Goal: Transaction & Acquisition: Purchase product/service

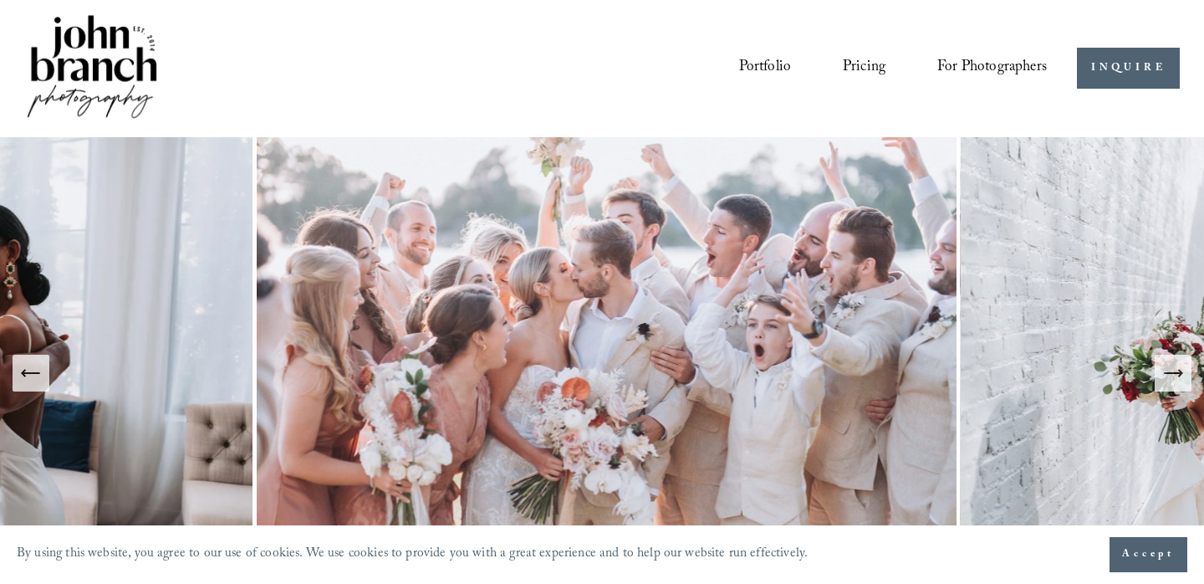
click at [972, 69] on span "For Photographers" at bounding box center [992, 68] width 110 height 28
click at [0, 0] on span "Presets" at bounding box center [0, 0] width 0 height 0
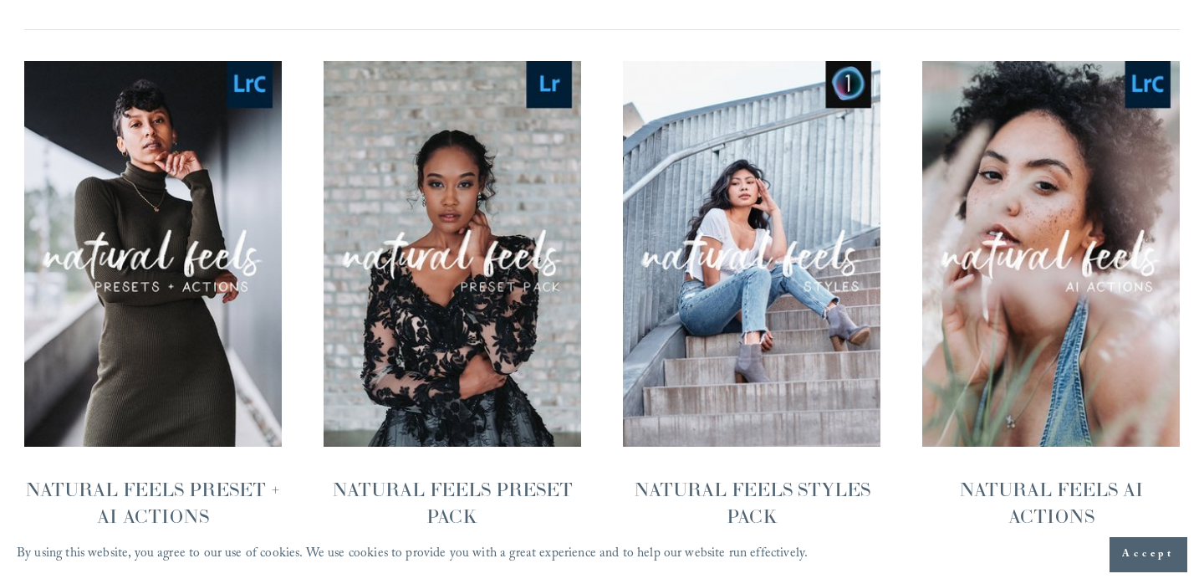
scroll to position [1675, 0]
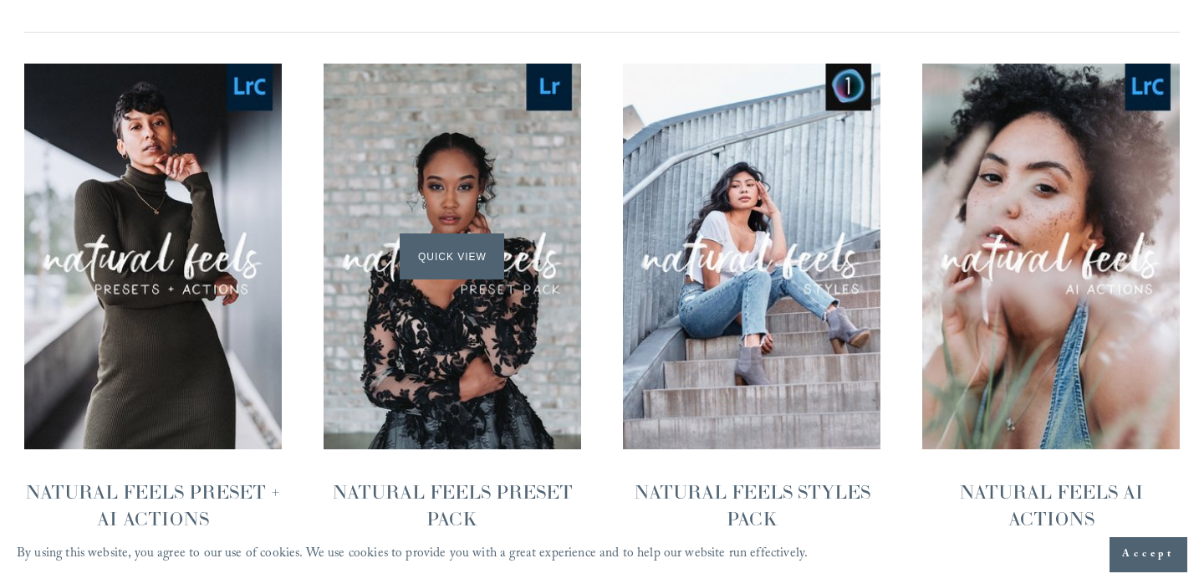
click at [523, 371] on div "Quick View" at bounding box center [453, 257] width 258 height 386
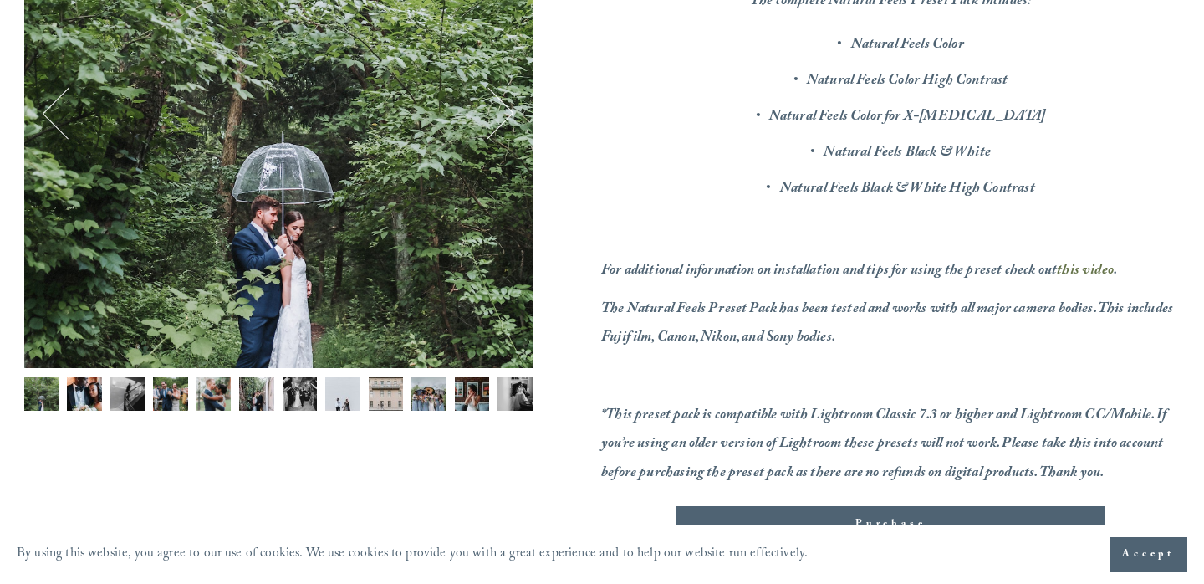
scroll to position [410, 0]
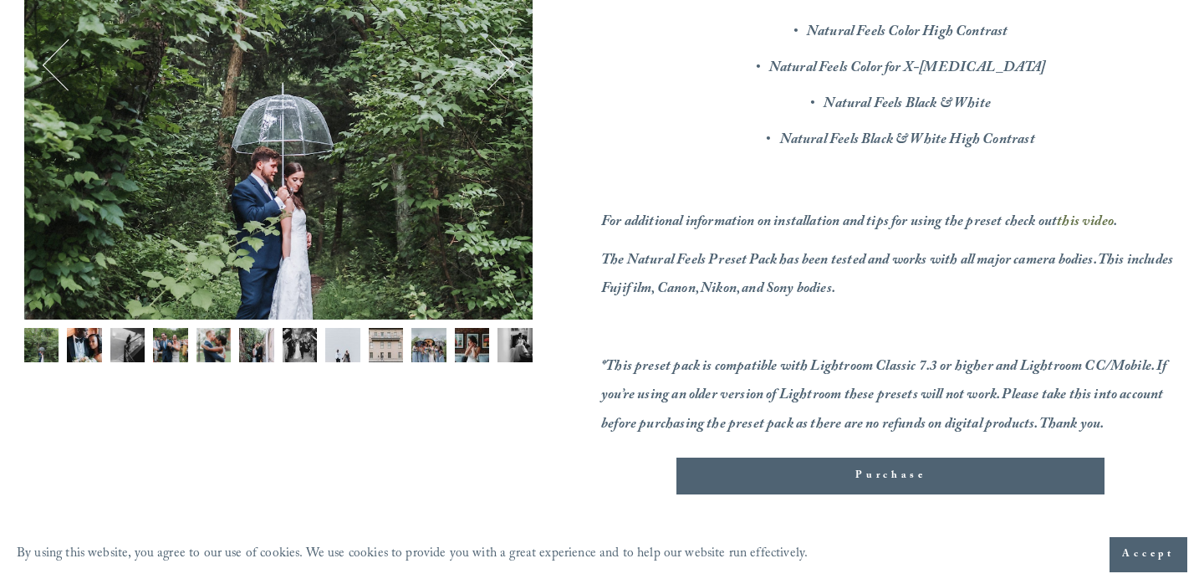
click at [522, 344] on img "Image 12 of 12" at bounding box center [515, 345] width 35 height 35
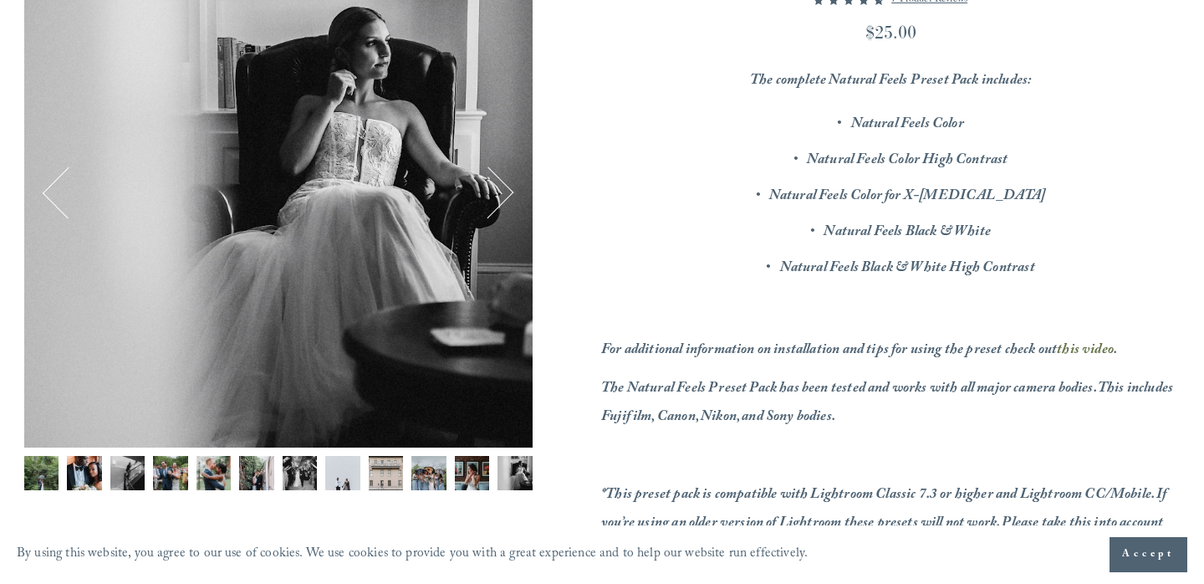
scroll to position [240, 0]
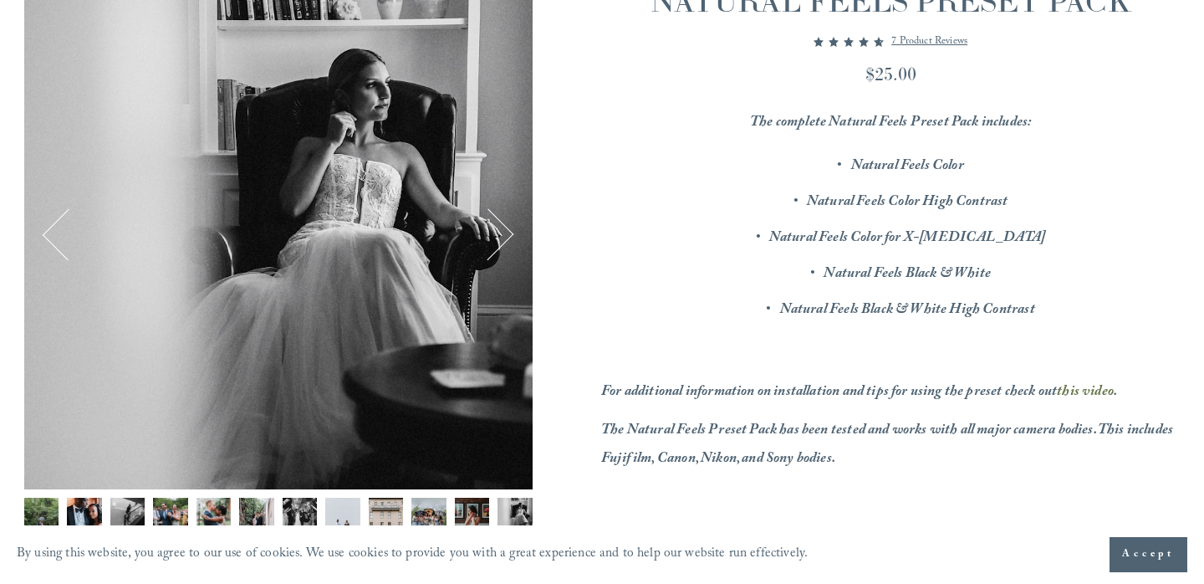
click at [476, 505] on img "Image 11 of 12" at bounding box center [472, 515] width 35 height 35
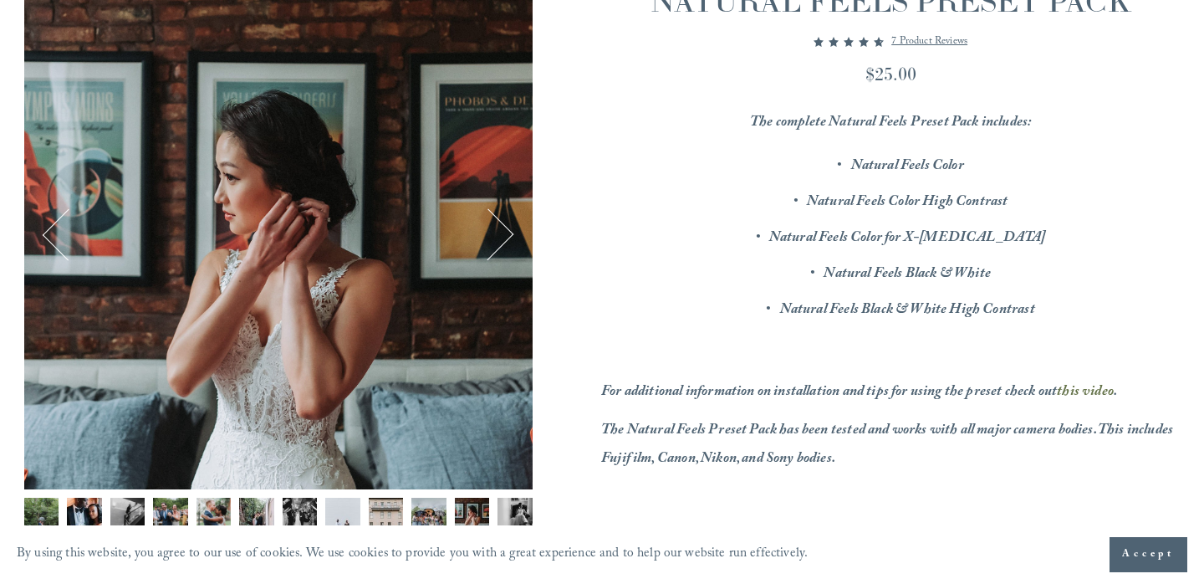
click at [429, 517] on img "Image 10 of 12" at bounding box center [428, 515] width 35 height 35
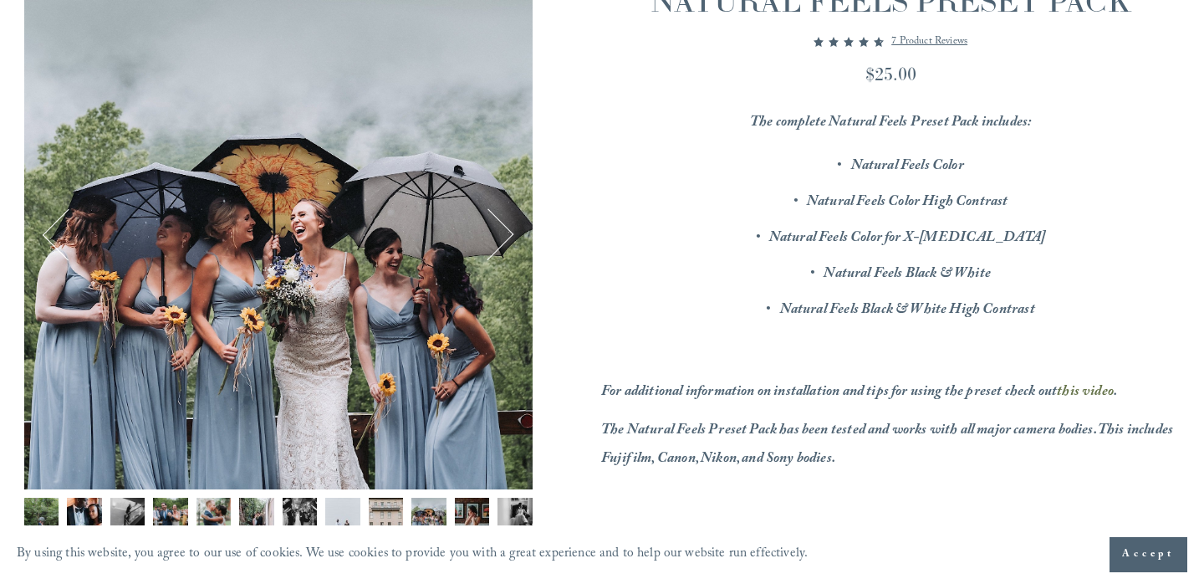
click at [394, 514] on img "Image 9 of 12" at bounding box center [386, 515] width 35 height 35
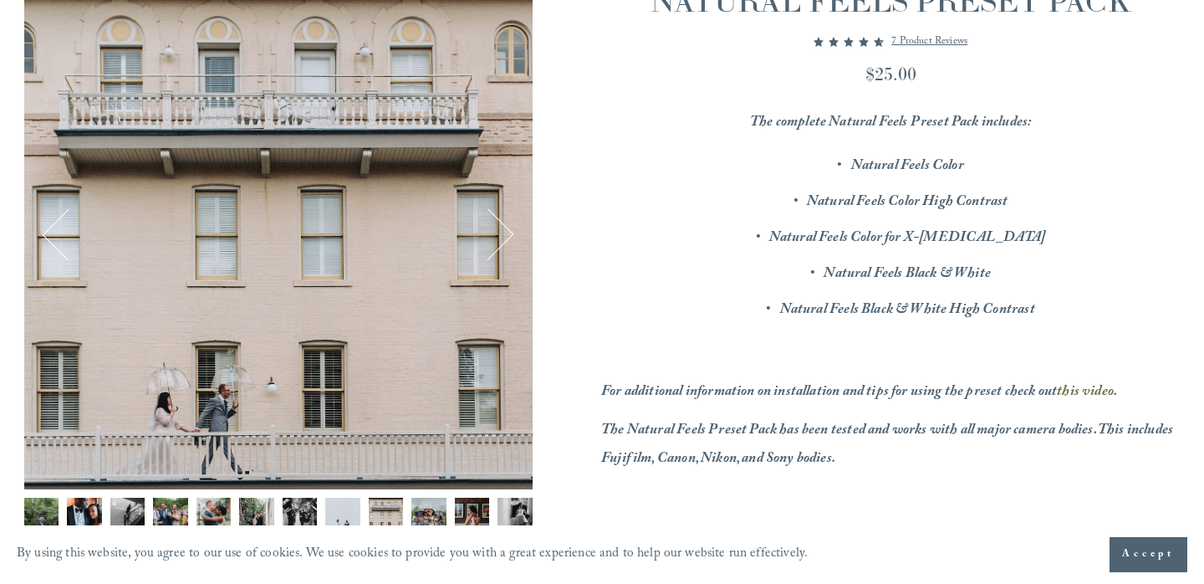
click at [340, 506] on img "Image 8 of 12" at bounding box center [342, 515] width 35 height 35
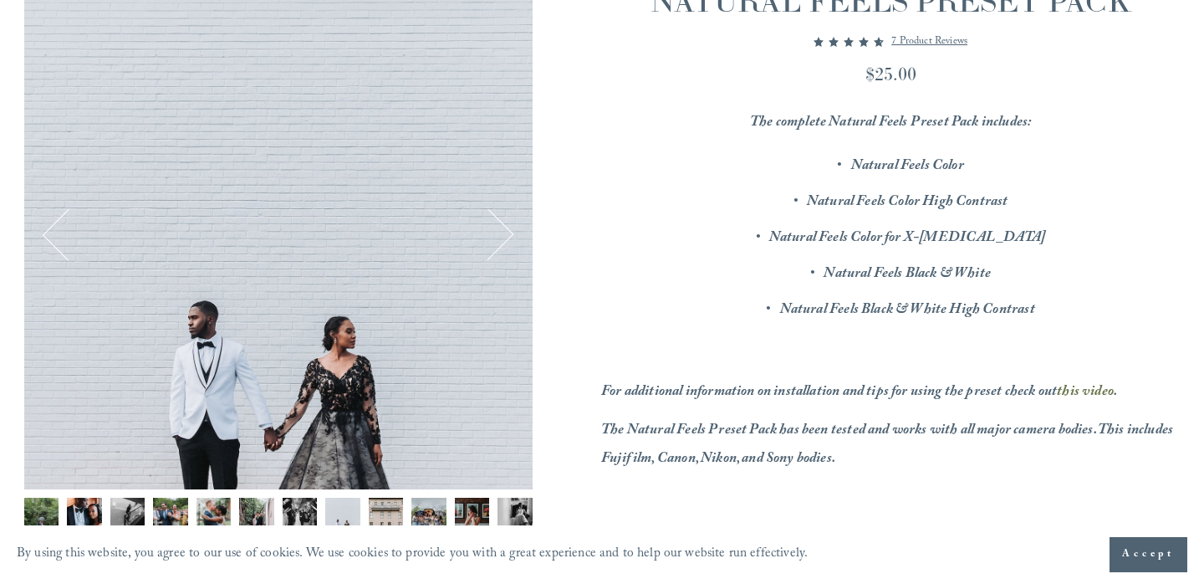
click at [296, 508] on img "Image 7 of 12" at bounding box center [300, 515] width 35 height 35
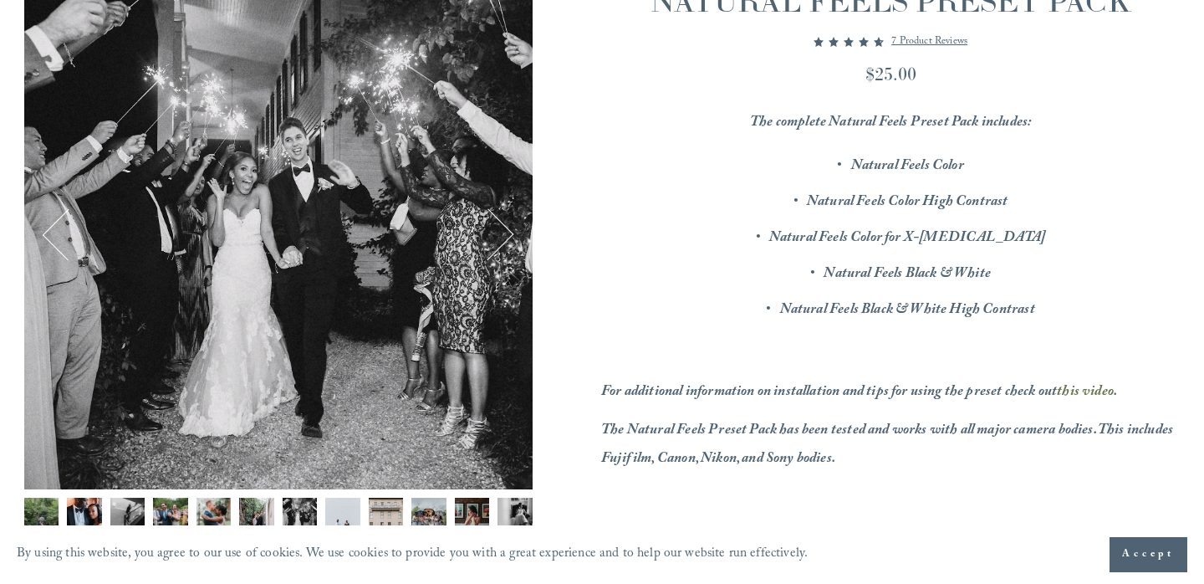
click at [236, 502] on div "Gallery thumbnails" at bounding box center [278, 520] width 508 height 45
click at [222, 504] on img "Image 5 of 12" at bounding box center [213, 515] width 35 height 35
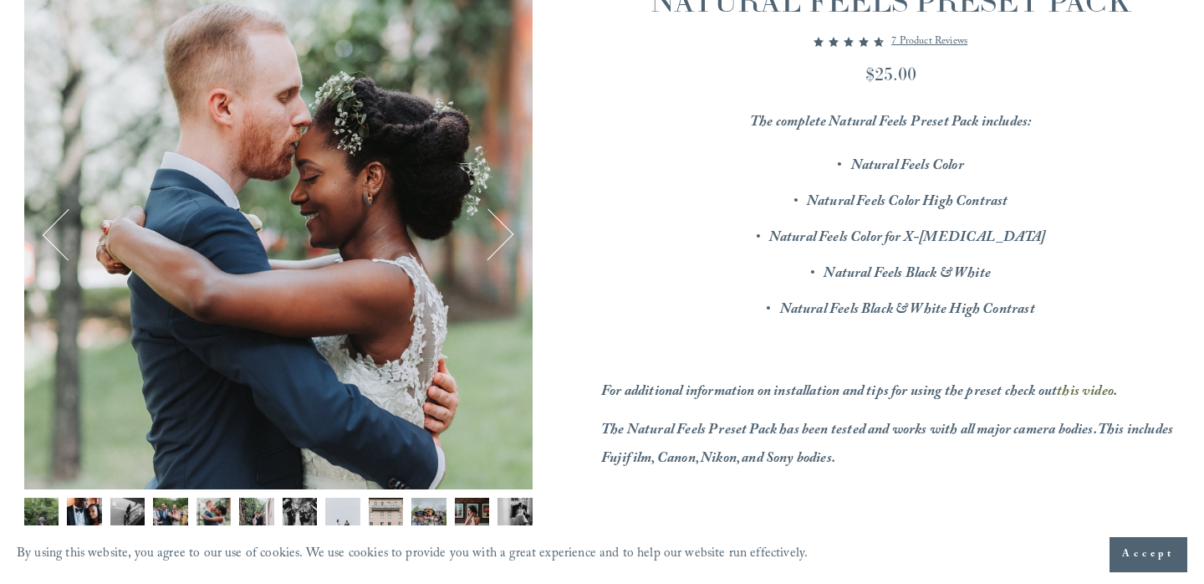
click at [157, 515] on img "Image 4 of 12" at bounding box center [170, 515] width 35 height 35
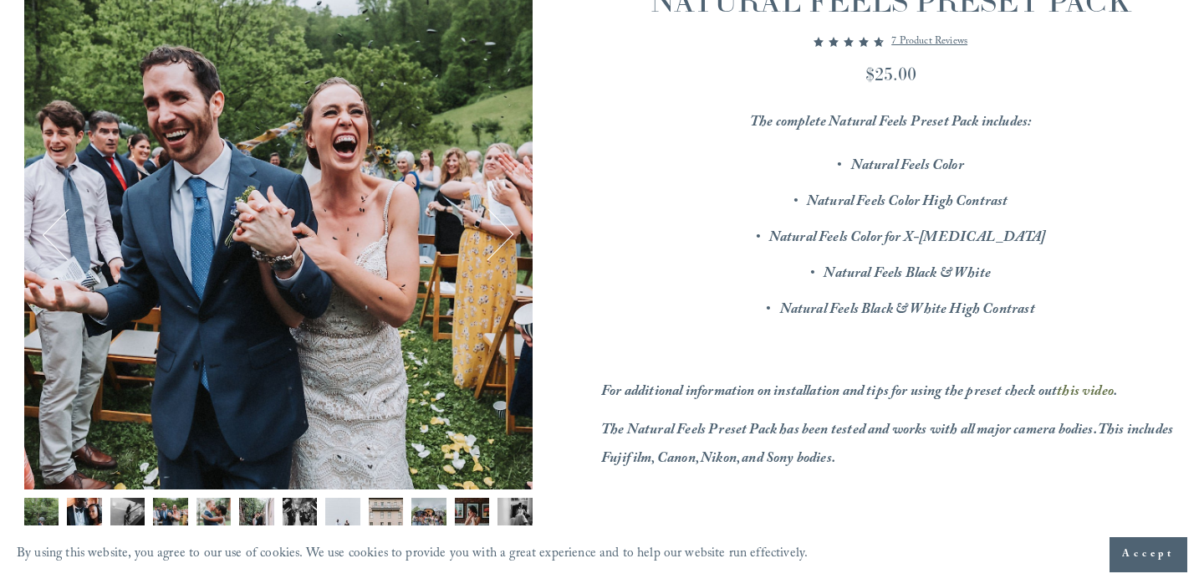
click at [116, 516] on img "Image 3 of 12" at bounding box center [127, 515] width 35 height 35
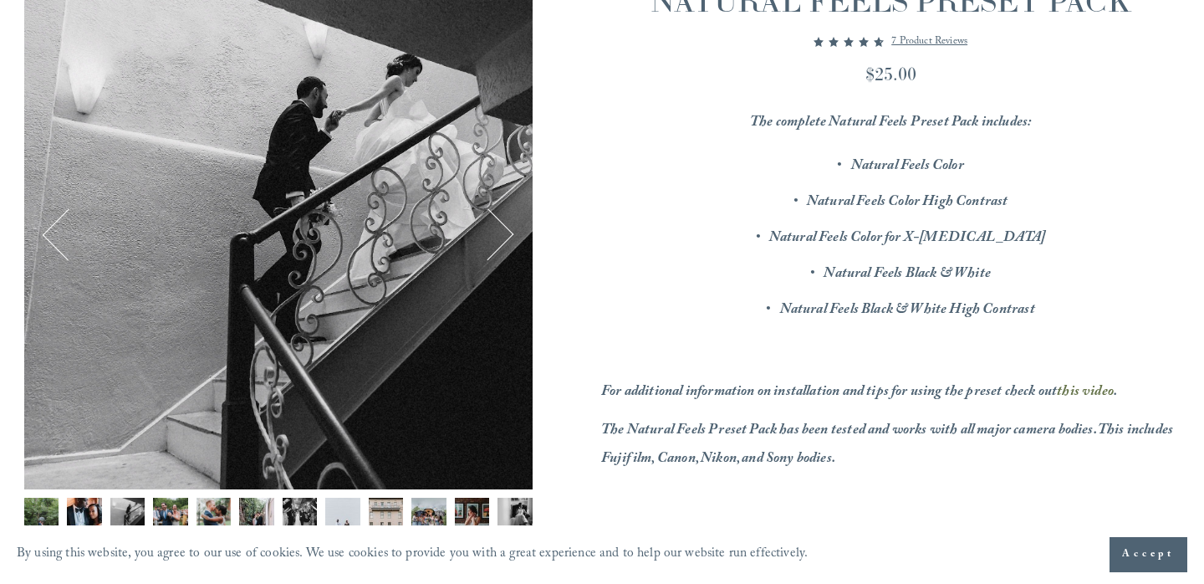
click at [83, 513] on img "Image 2 of 12" at bounding box center [84, 515] width 35 height 35
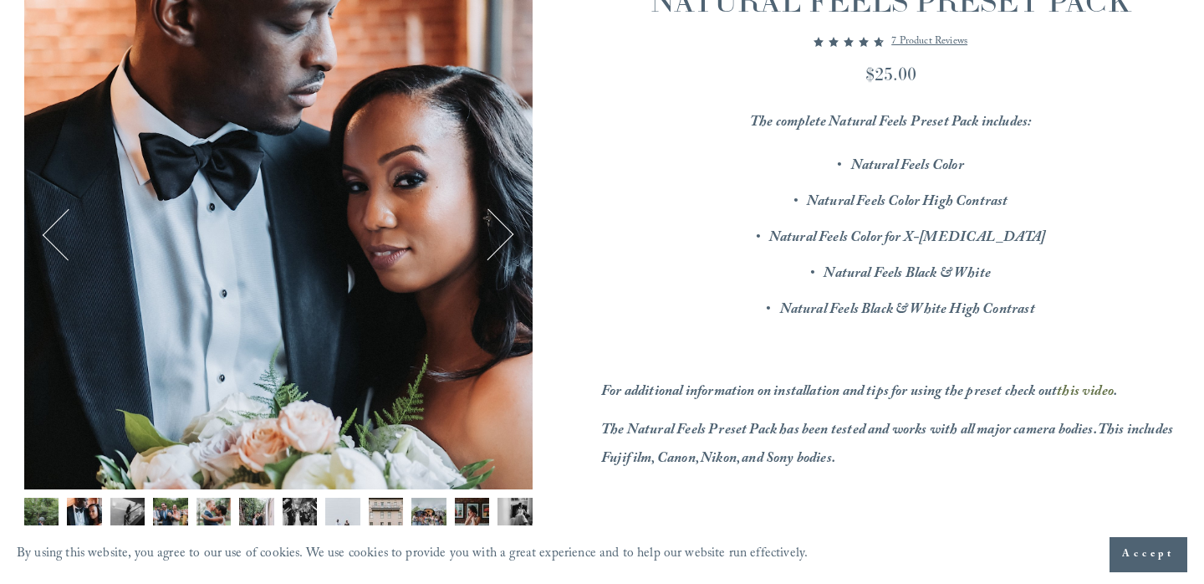
click at [42, 510] on img "Image 1 of 12" at bounding box center [41, 515] width 35 height 35
